Goal: Information Seeking & Learning: Check status

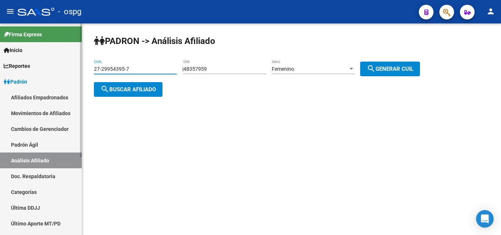
drag, startPoint x: 142, startPoint y: 71, endPoint x: 53, endPoint y: 73, distance: 89.6
click at [3, 73] on mat-sidenav-container "Firma Express Inicio Calendario SSS Instructivos Contacto OS Reportes Ingresos …" at bounding box center [250, 129] width 501 height 212
paste input "35961506-5"
type input "27-35961506-5"
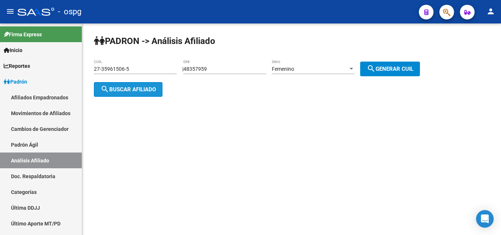
click at [142, 90] on span "search Buscar afiliado" at bounding box center [128, 89] width 55 height 7
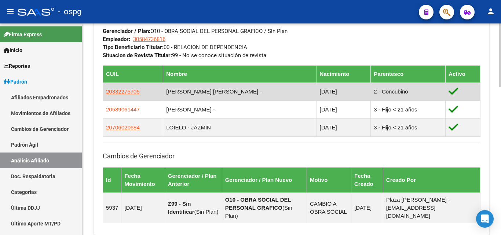
scroll to position [404, 0]
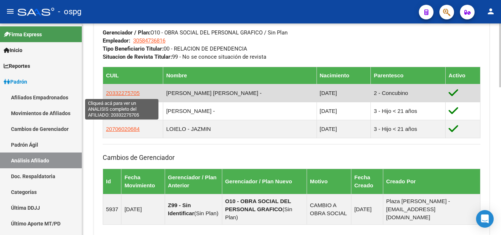
click at [127, 93] on span "20332275705" at bounding box center [123, 93] width 34 height 6
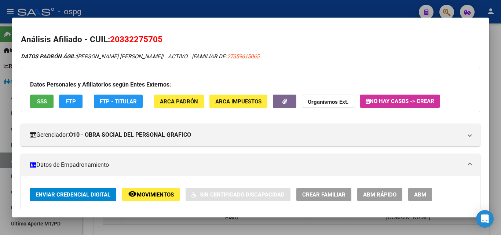
drag, startPoint x: 120, startPoint y: 40, endPoint x: 156, endPoint y: 40, distance: 36.0
click at [156, 40] on span "20332275705" at bounding box center [136, 40] width 52 height 10
copy span "33227570"
click at [331, 101] on strong "Organismos Ext." at bounding box center [328, 102] width 41 height 7
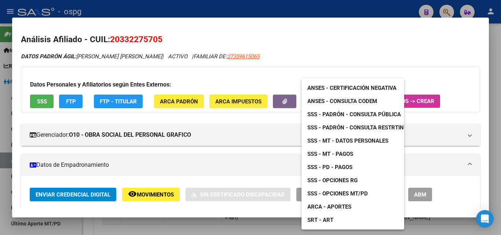
click at [375, 87] on span "ANSES - Certificación Negativa" at bounding box center [352, 88] width 89 height 7
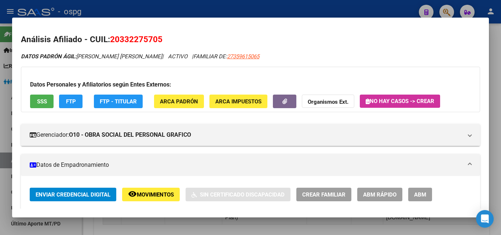
click at [173, 37] on h2 "Análisis Afiliado - CUIL: 20332275705" at bounding box center [251, 39] width 460 height 12
drag, startPoint x: 171, startPoint y: 38, endPoint x: 124, endPoint y: 38, distance: 47.7
click at [108, 38] on h2 "Análisis Afiliado - CUIL: 20332275705" at bounding box center [251, 39] width 460 height 12
copy h2 "20332275705"
click at [109, 36] on h2 "Análisis Afiliado - CUIL: 20332275705" at bounding box center [251, 39] width 460 height 12
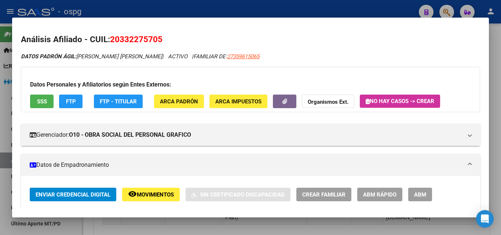
click at [123, 37] on span "20332275705" at bounding box center [136, 40] width 52 height 10
